Goal: Task Accomplishment & Management: Manage account settings

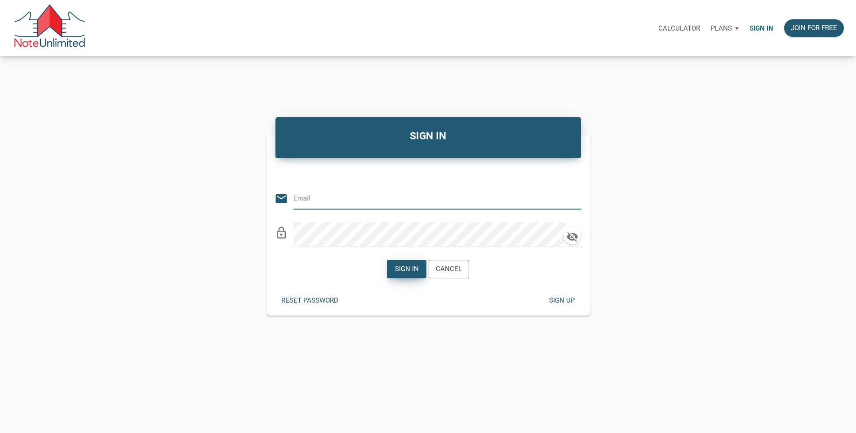
type input "[EMAIL_ADDRESS][DOMAIN_NAME]"
click at [405, 274] on div "Sign in" at bounding box center [407, 269] width 24 height 10
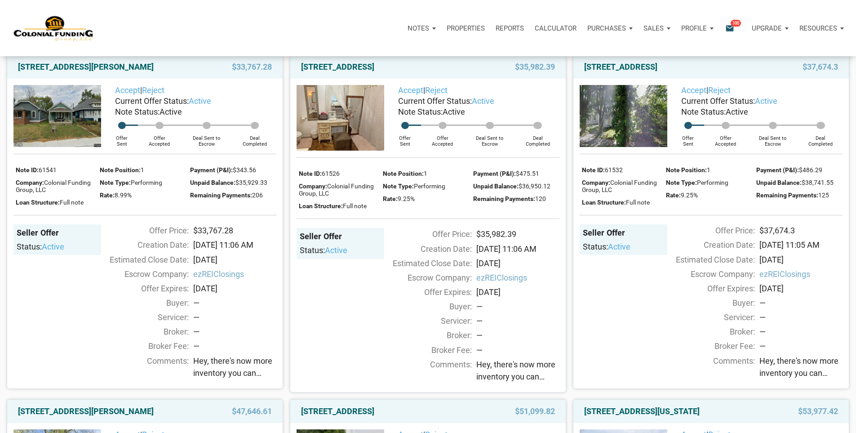
scroll to position [45, 0]
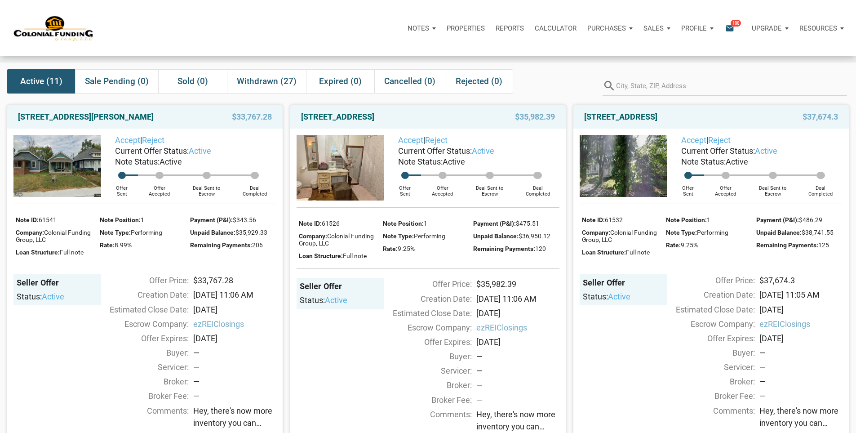
click at [606, 187] on img at bounding box center [624, 166] width 88 height 62
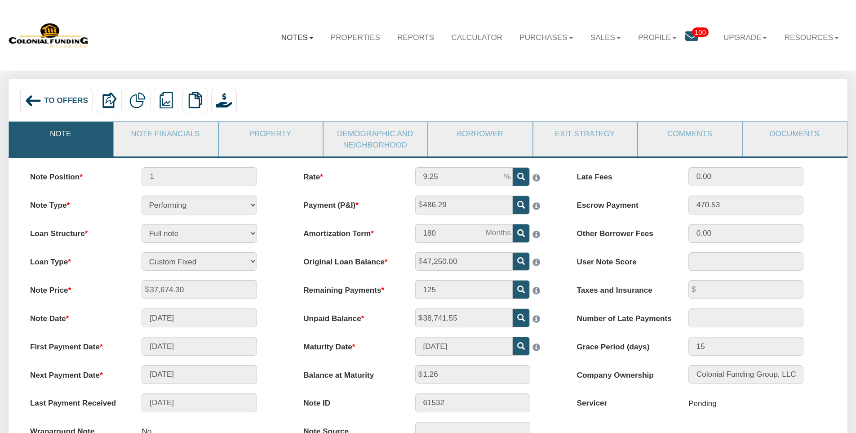
click at [274, 36] on link "Notes" at bounding box center [297, 37] width 49 height 26
click at [246, 63] on link "Dashboard" at bounding box center [271, 61] width 99 height 15
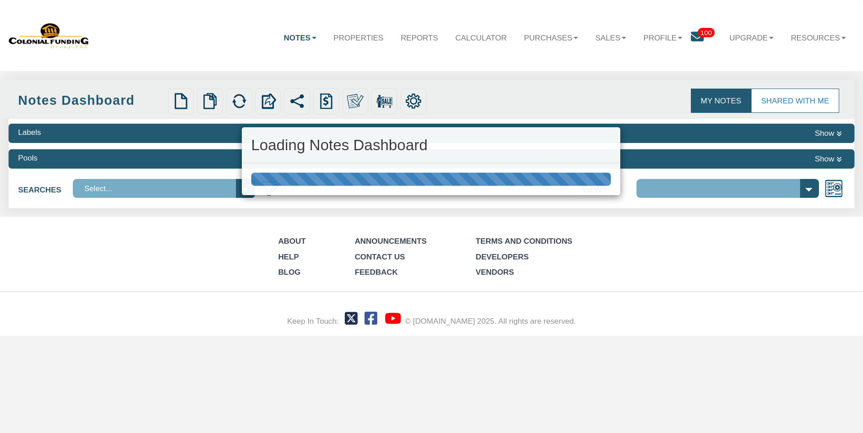
select select "316"
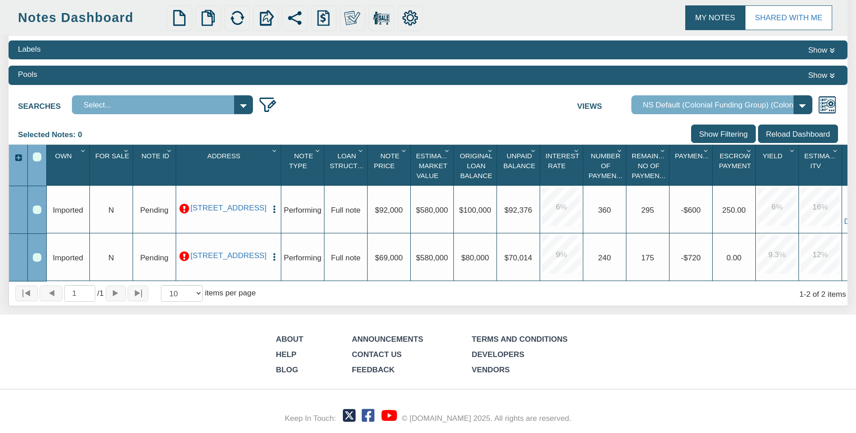
scroll to position [92, 0]
